Goal: Information Seeking & Learning: Learn about a topic

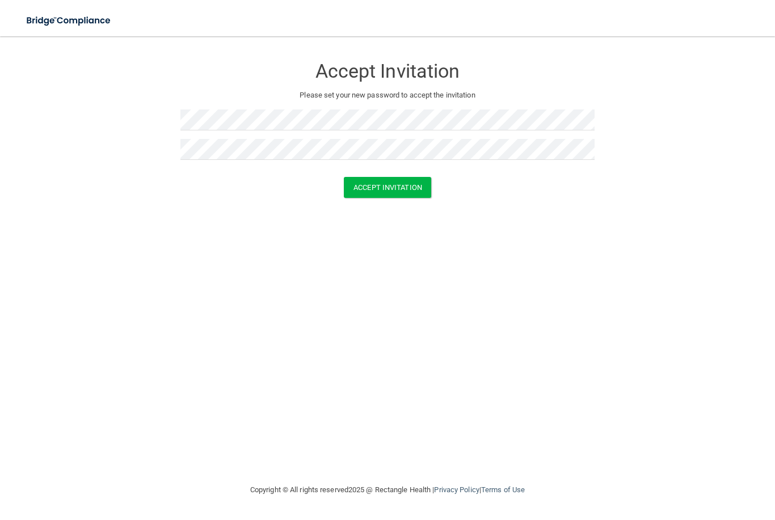
click at [413, 188] on button "Accept Invitation" at bounding box center [387, 187] width 87 height 21
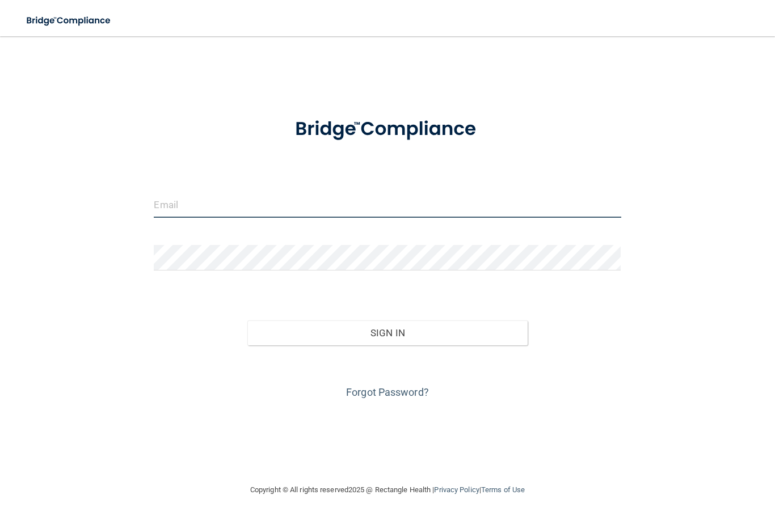
click at [466, 217] on input "email" at bounding box center [387, 205] width 467 height 26
type input "[PERSON_NAME][EMAIL_ADDRESS][DOMAIN_NAME]"
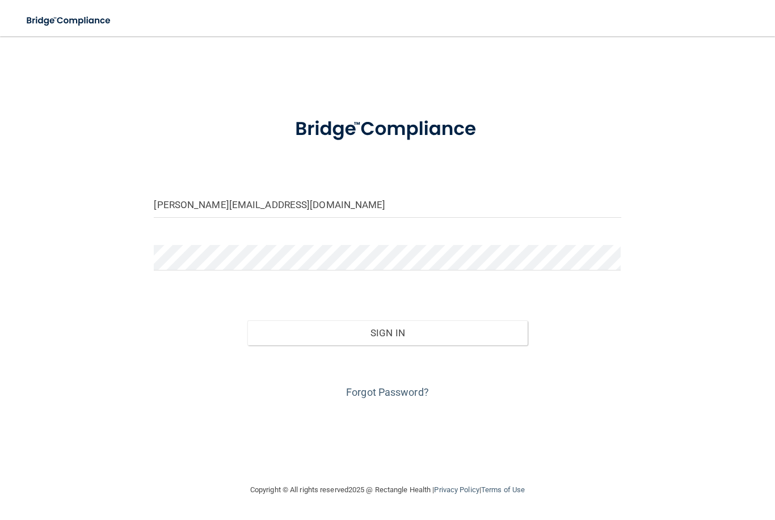
click at [387, 332] on button "Sign In" at bounding box center [387, 332] width 280 height 25
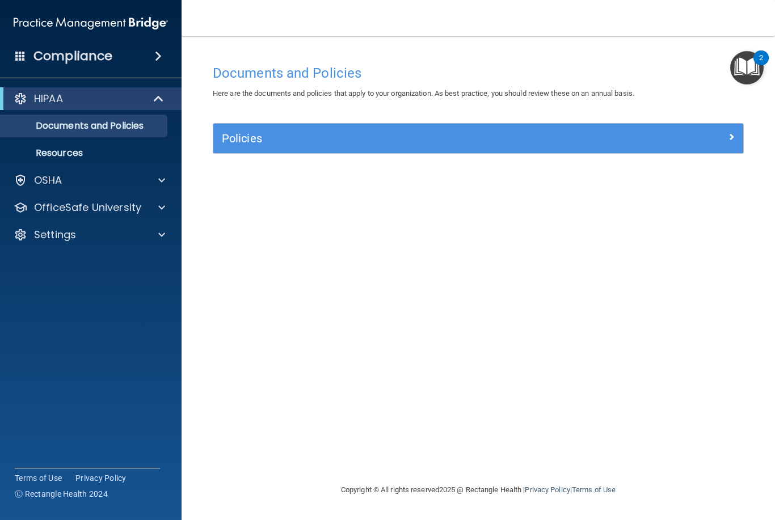
click at [742, 70] on img "Open Resource Center, 2 new notifications" at bounding box center [746, 67] width 33 height 33
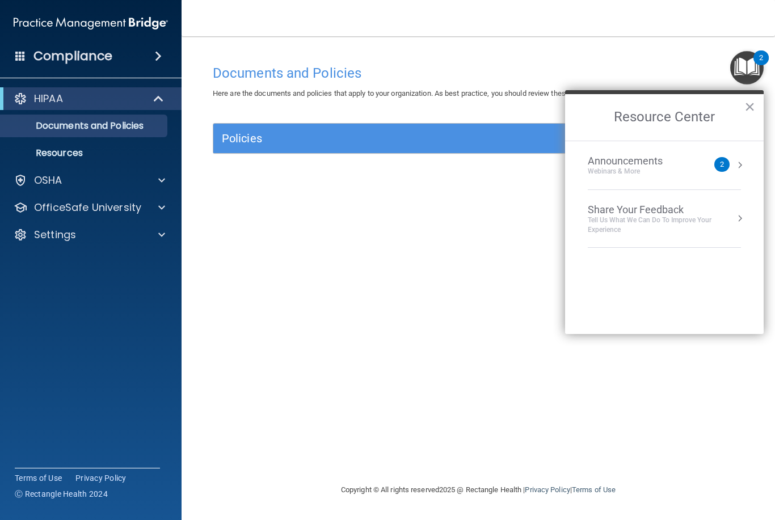
click at [717, 176] on li "Announcements Webinars & More 2" at bounding box center [664, 165] width 153 height 49
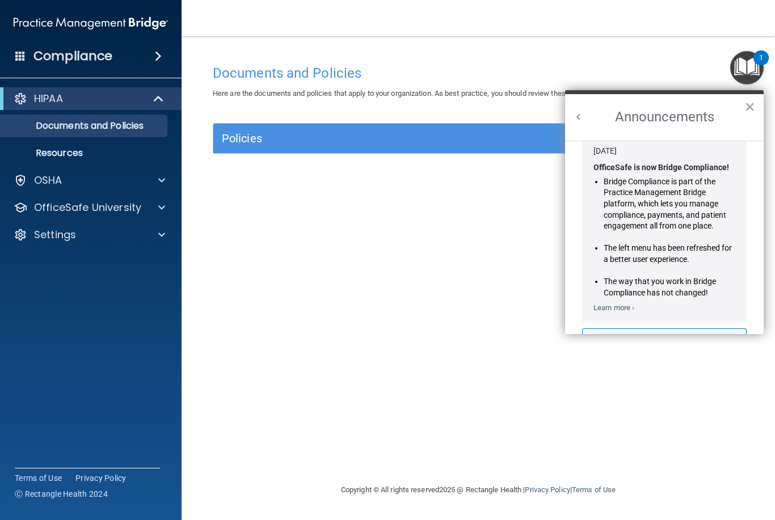
scroll to position [23, 0]
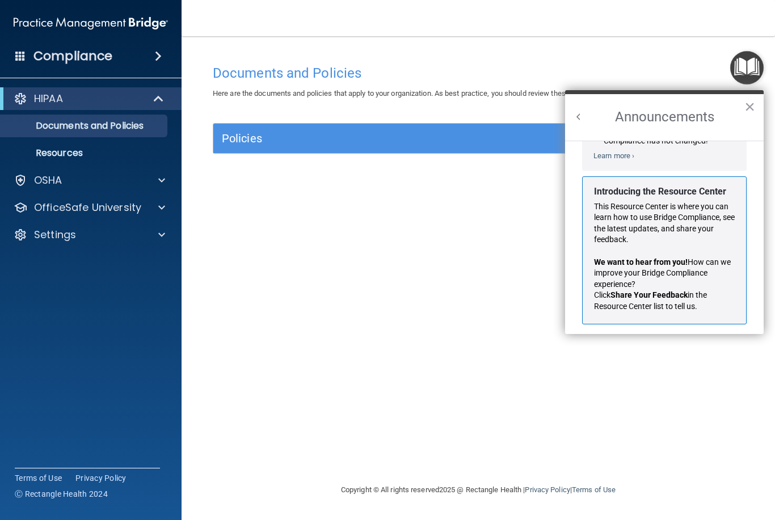
click at [582, 112] on button "Back to Resource Center Home" at bounding box center [578, 116] width 11 height 11
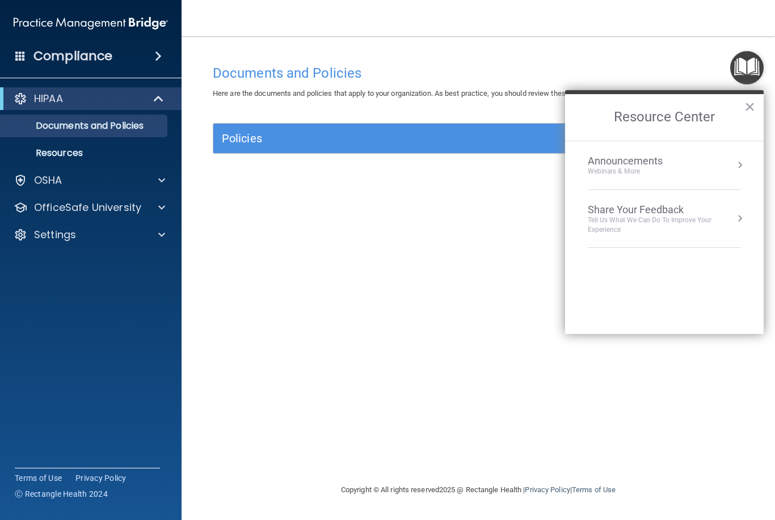
scroll to position [154, 0]
click at [546, 277] on div "Documents and Policies Here are the documents and policies that apply to your o…" at bounding box center [478, 271] width 548 height 424
click at [508, 328] on div "Documents and Policies Here are the documents and policies that apply to your o…" at bounding box center [478, 271] width 548 height 424
click at [754, 108] on button "×" at bounding box center [749, 107] width 11 height 18
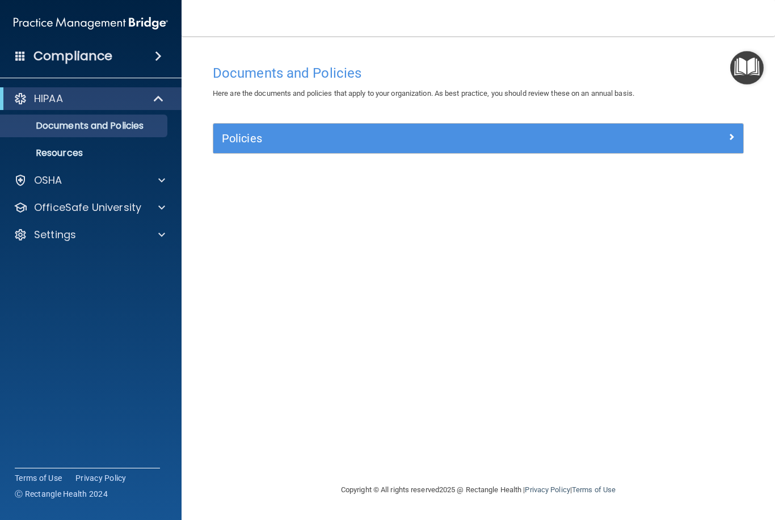
click at [44, 156] on p "Resources" at bounding box center [84, 152] width 155 height 11
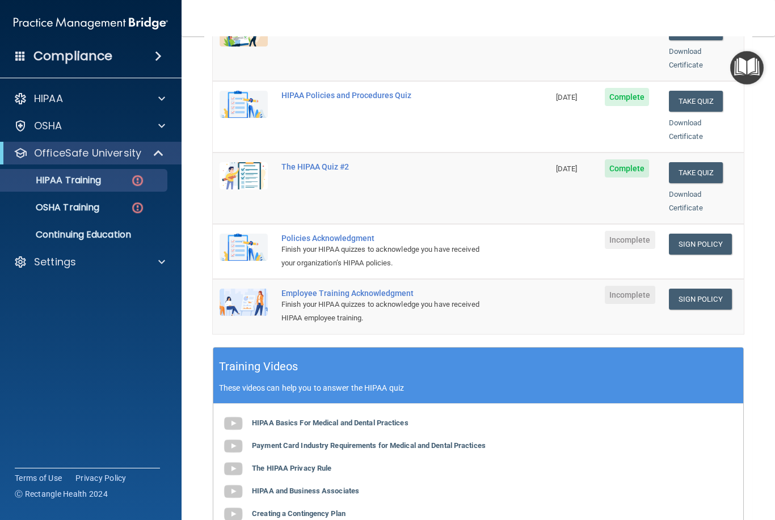
scroll to position [204, 0]
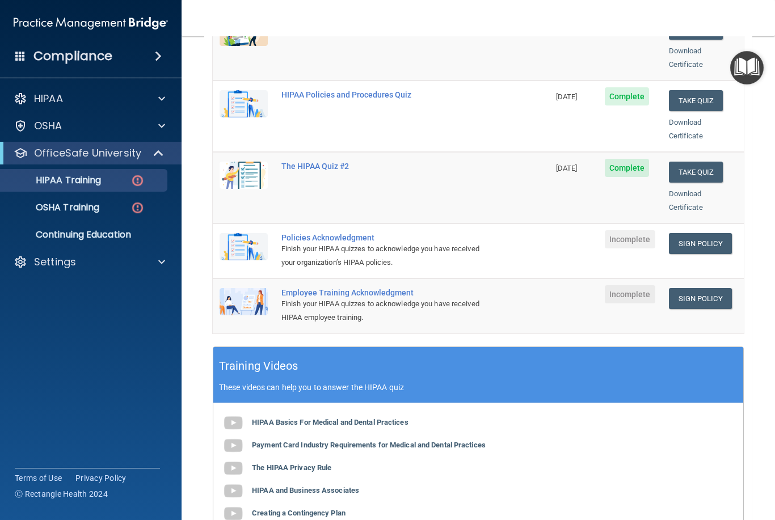
click at [707, 233] on link "Sign Policy" at bounding box center [700, 243] width 63 height 21
click at [717, 288] on link "Sign Policy" at bounding box center [700, 298] width 63 height 21
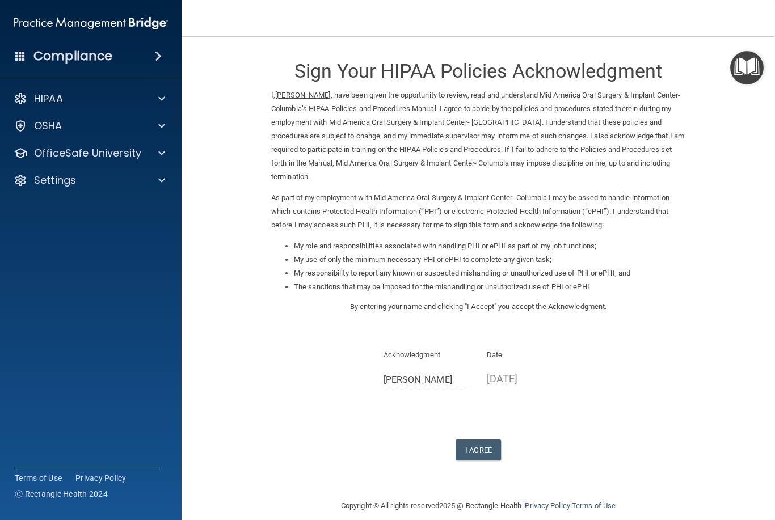
click at [492, 440] on button "I Agree" at bounding box center [477, 450] width 45 height 21
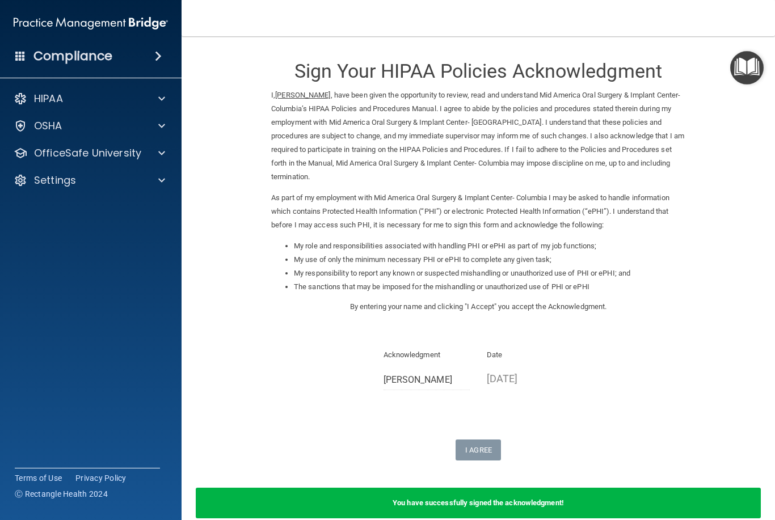
click at [483, 499] on b "You have successfully signed the acknowledgment!" at bounding box center [477, 503] width 171 height 9
click at [496, 499] on div "You have successfully signed the acknowledgment!" at bounding box center [478, 503] width 565 height 31
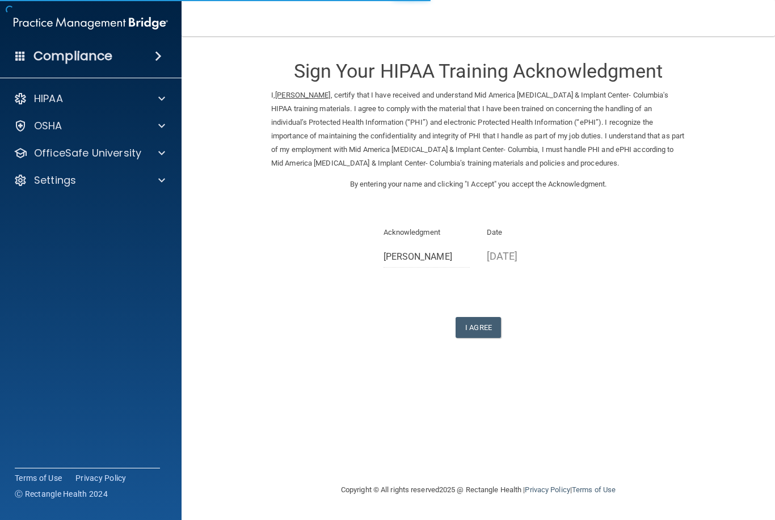
click at [482, 328] on button "I Agree" at bounding box center [477, 327] width 45 height 21
click at [487, 327] on button "I Agree" at bounding box center [477, 327] width 45 height 21
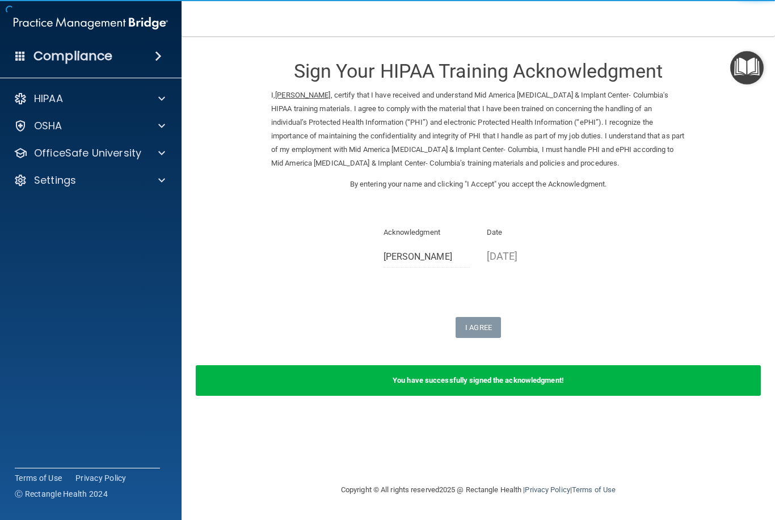
click at [62, 94] on p "HIPAA" at bounding box center [48, 99] width 29 height 14
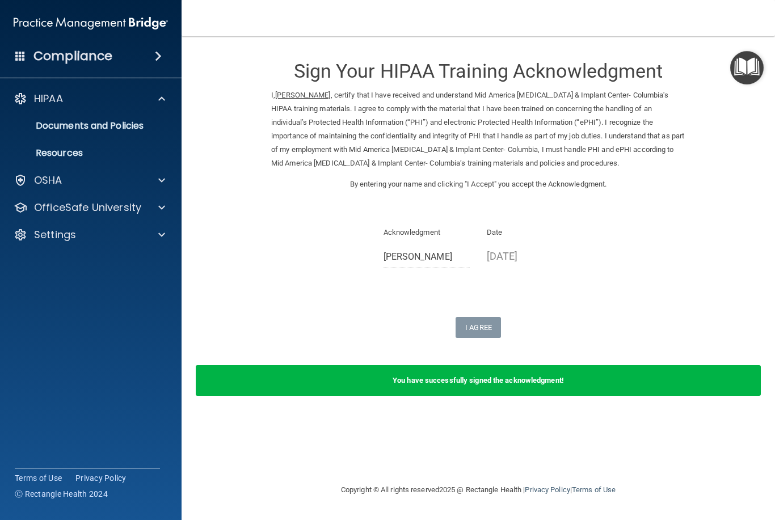
click at [62, 208] on p "OfficeSafe University" at bounding box center [87, 208] width 107 height 14
click at [59, 233] on p "HIPAA Training" at bounding box center [54, 234] width 94 height 11
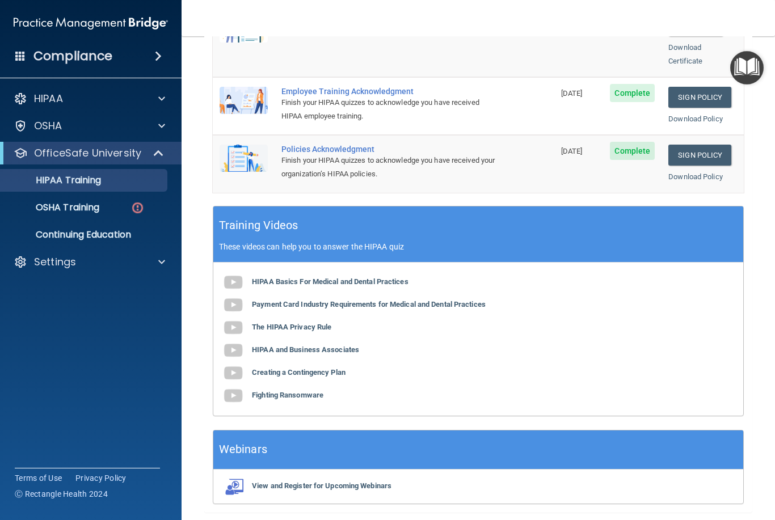
scroll to position [360, 0]
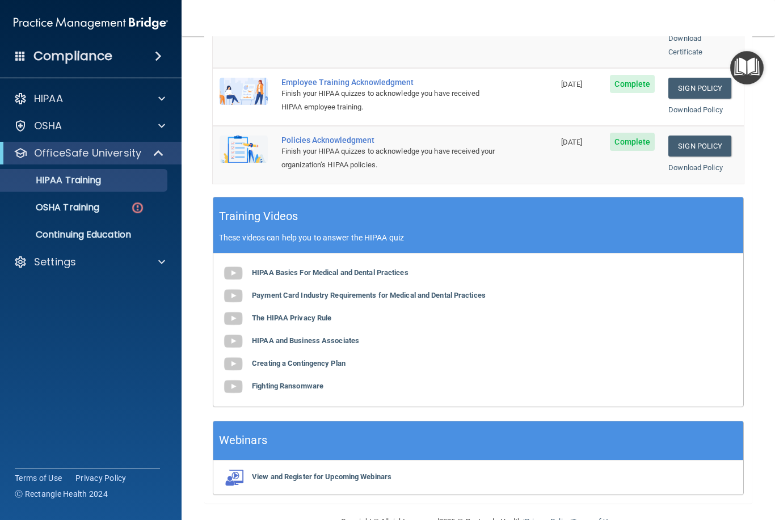
click at [48, 215] on link "OSHA Training" at bounding box center [78, 207] width 179 height 23
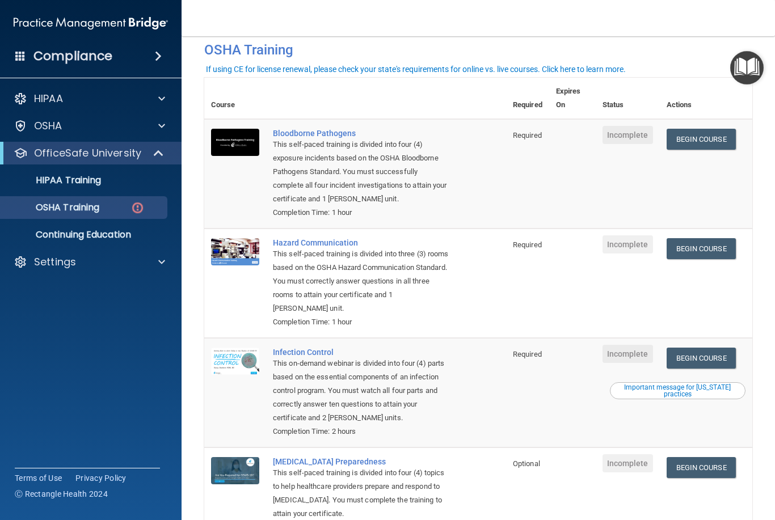
scroll to position [52, 0]
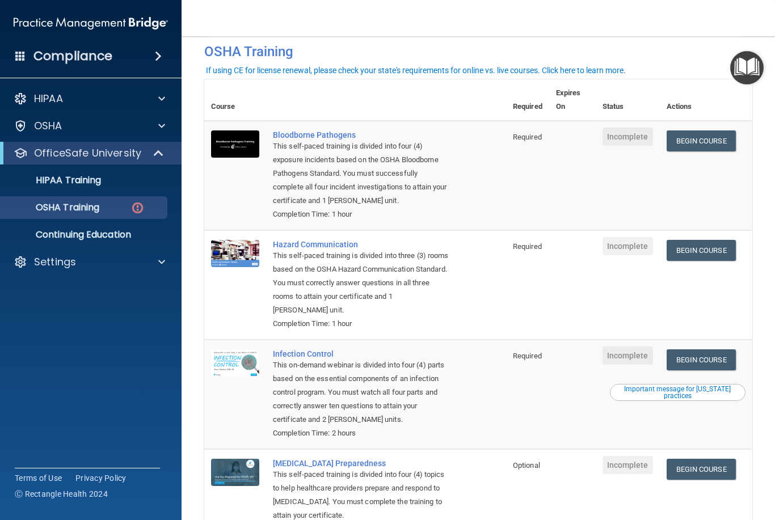
click at [720, 142] on link "Begin Course" at bounding box center [700, 140] width 69 height 21
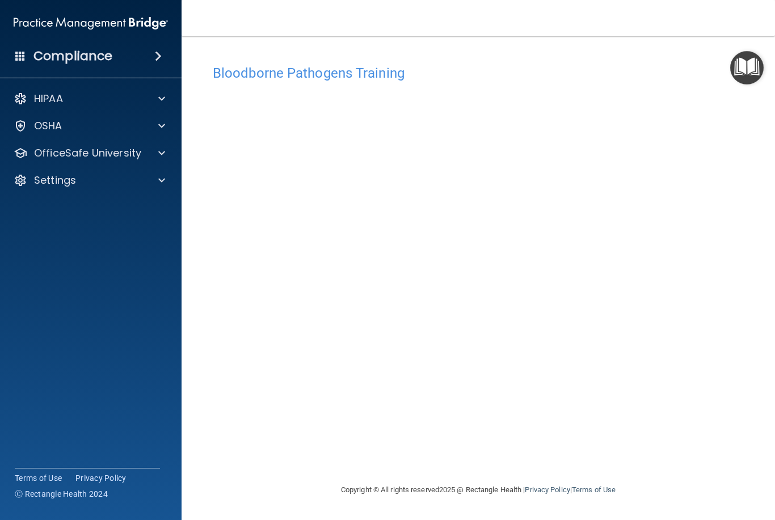
click at [147, 132] on div at bounding box center [160, 126] width 28 height 14
click at [105, 214] on p "OfficeSafe University" at bounding box center [87, 208] width 107 height 14
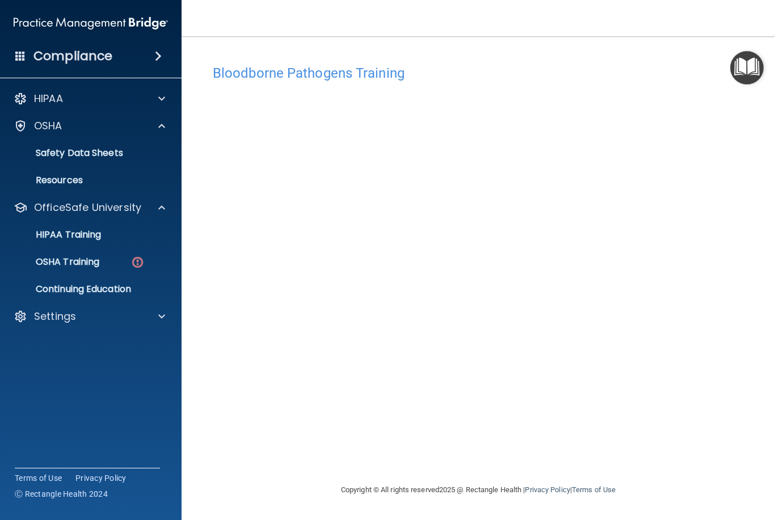
click at [49, 257] on p "OSHA Training" at bounding box center [53, 261] width 92 height 11
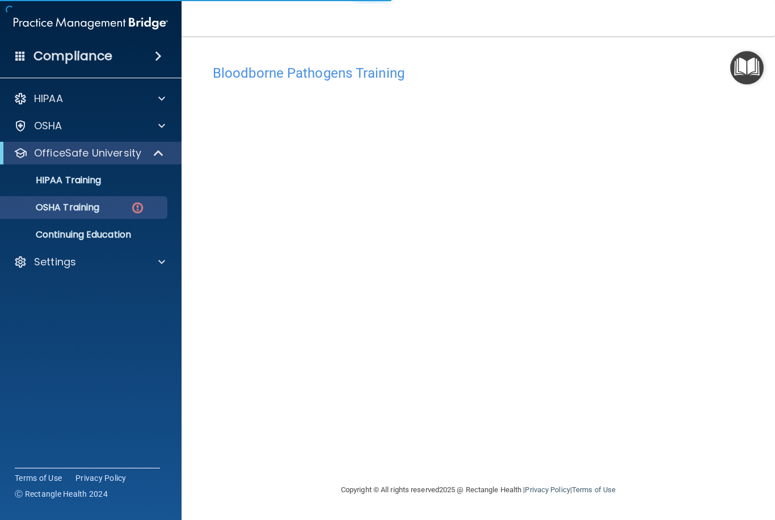
click at [74, 214] on link "OSHA Training" at bounding box center [78, 207] width 179 height 23
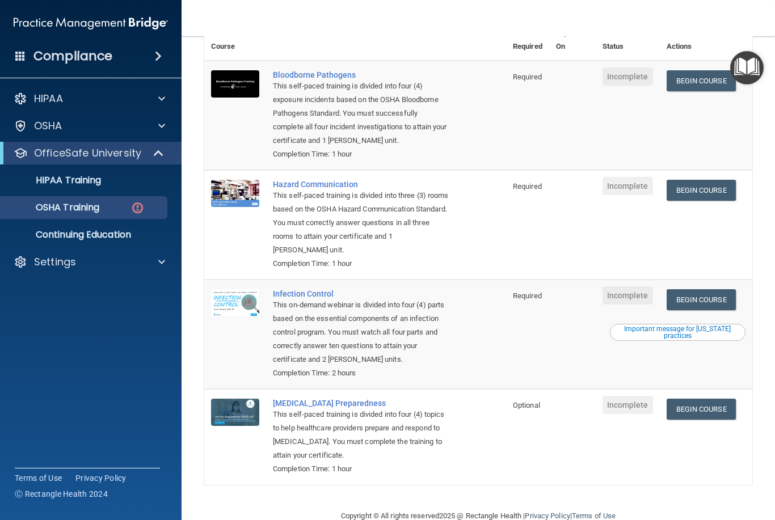
scroll to position [111, 0]
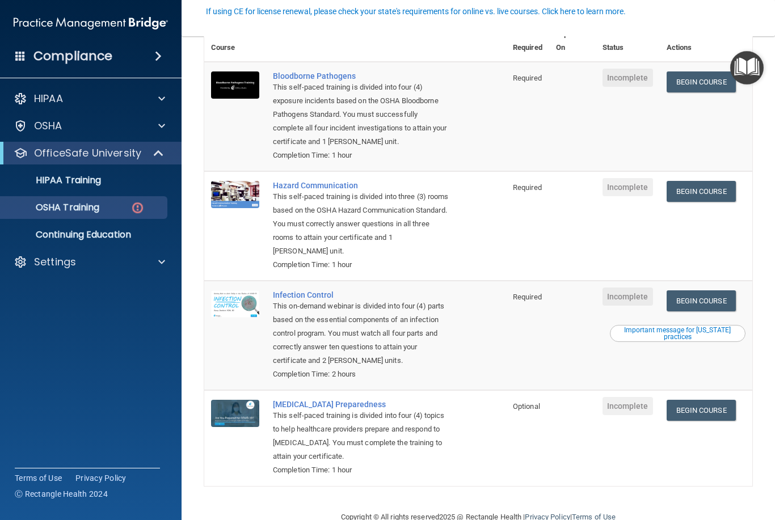
click at [697, 83] on link "Begin Course" at bounding box center [700, 81] width 69 height 21
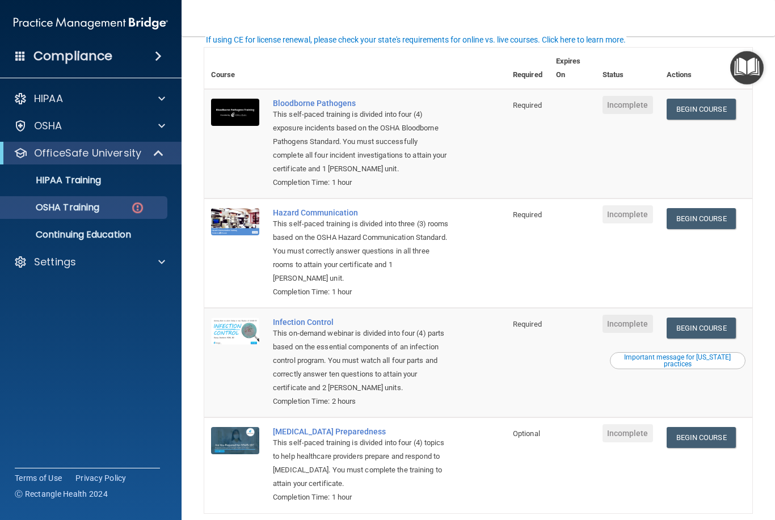
scroll to position [82, 0]
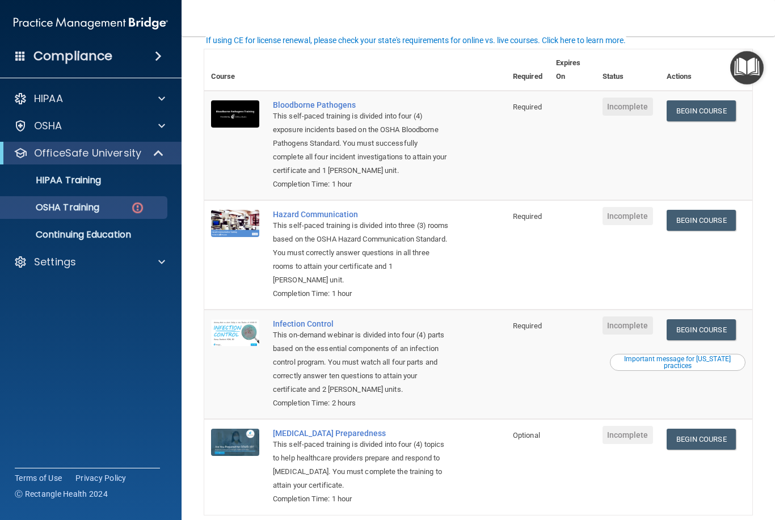
click at [703, 114] on link "Begin Course" at bounding box center [700, 110] width 69 height 21
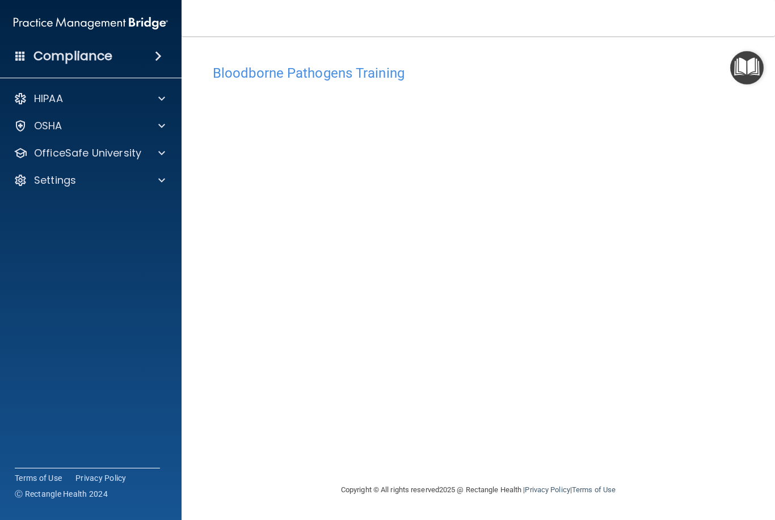
click at [50, 350] on accordion "HIPAA Documents and Policies Report an Incident Business Associates Emergency P…" at bounding box center [91, 228] width 182 height 290
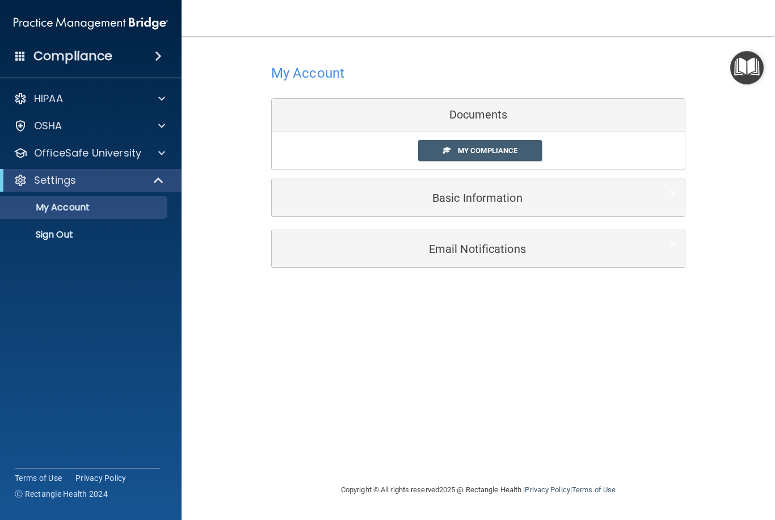
click at [154, 154] on div at bounding box center [160, 153] width 28 height 14
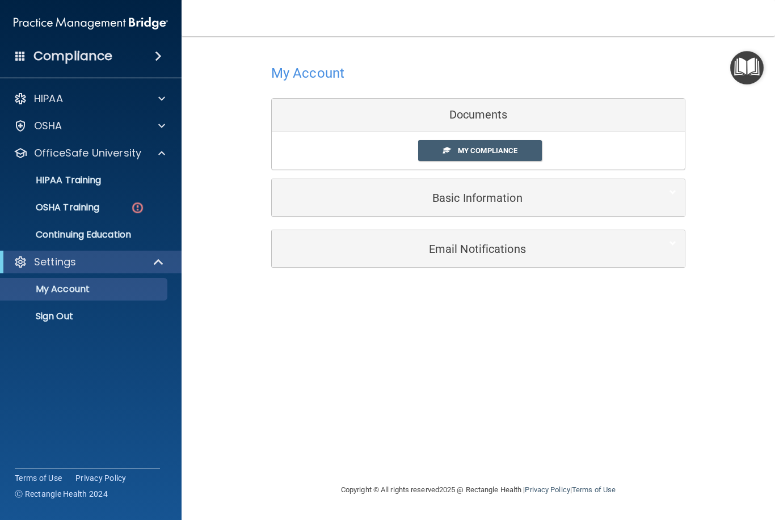
click at [136, 209] on img at bounding box center [137, 208] width 14 height 14
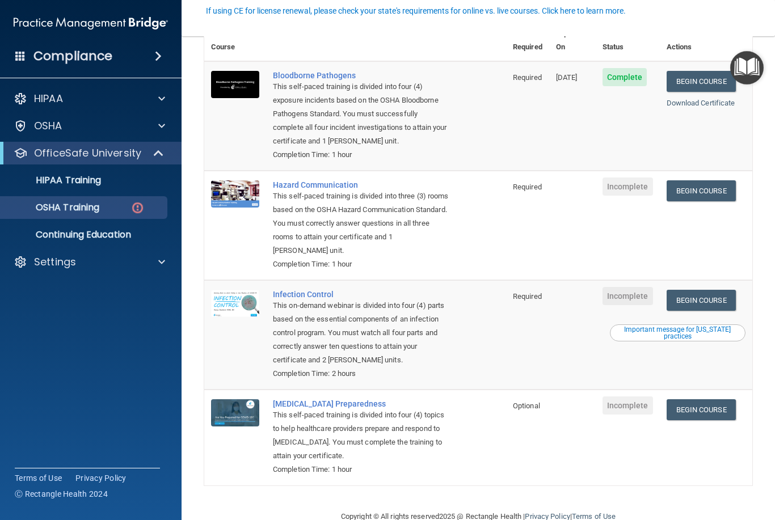
scroll to position [111, 0]
click at [719, 181] on link "Begin Course" at bounding box center [700, 191] width 69 height 21
